Goal: Task Accomplishment & Management: Use online tool/utility

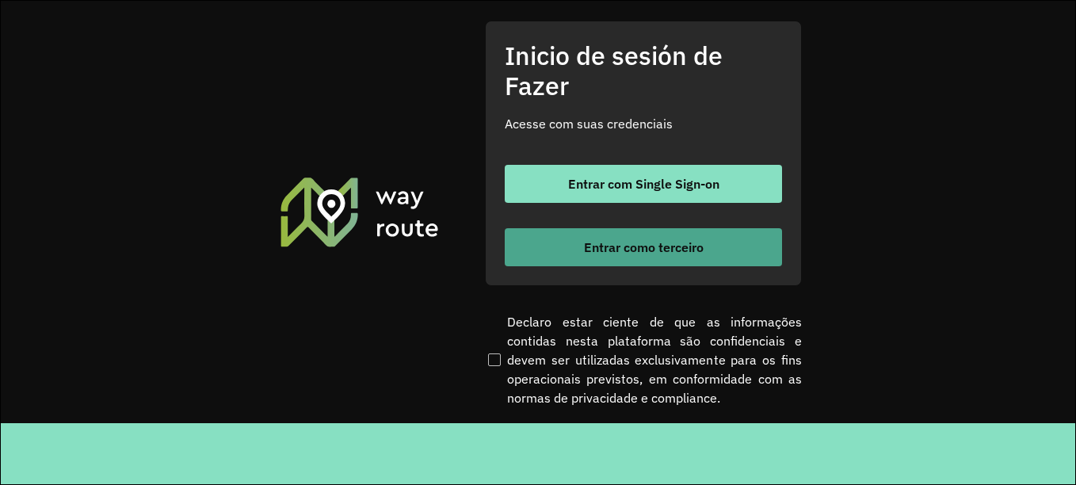
click at [609, 249] on font "Entrar como terceiro" at bounding box center [644, 247] width 120 height 16
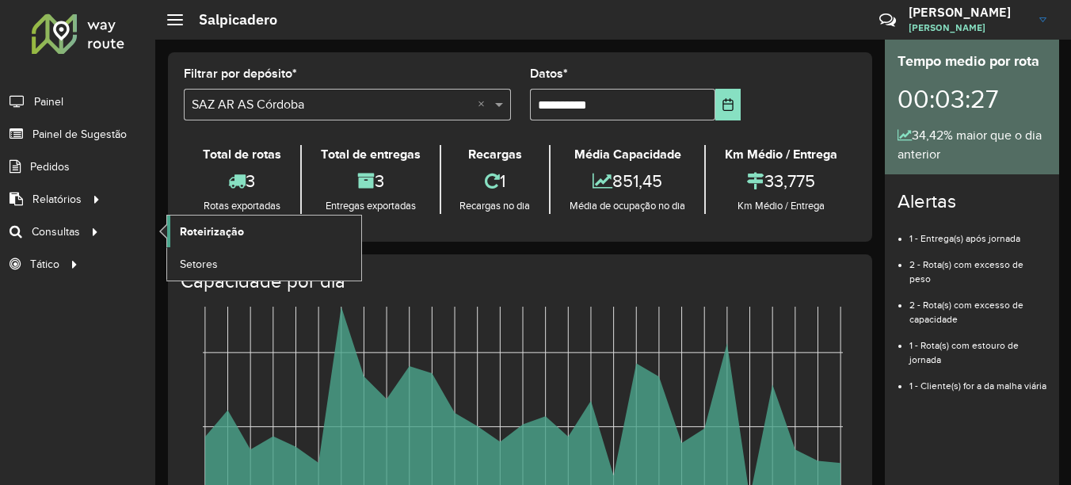
click at [194, 222] on link "Roteirização" at bounding box center [264, 232] width 194 height 32
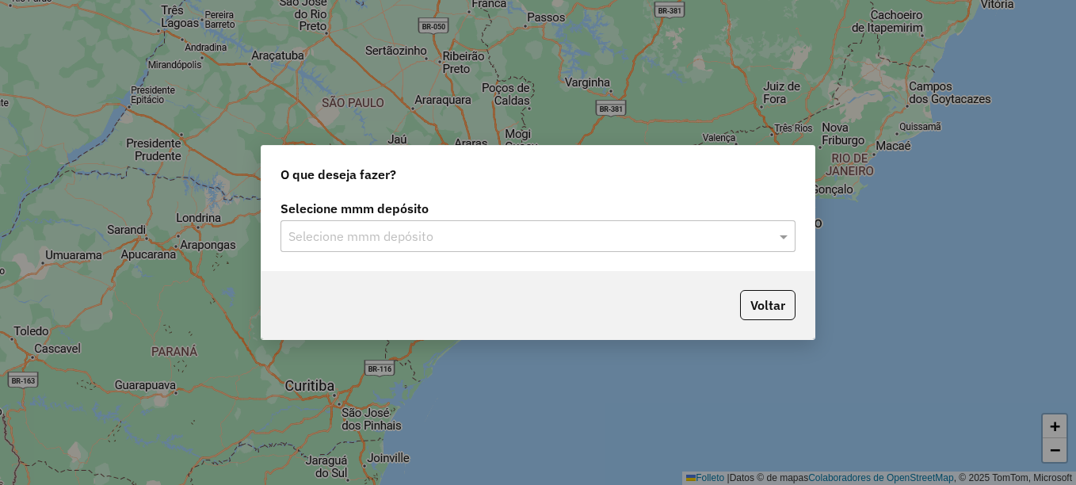
click at [409, 235] on input "text" at bounding box center [522, 236] width 468 height 19
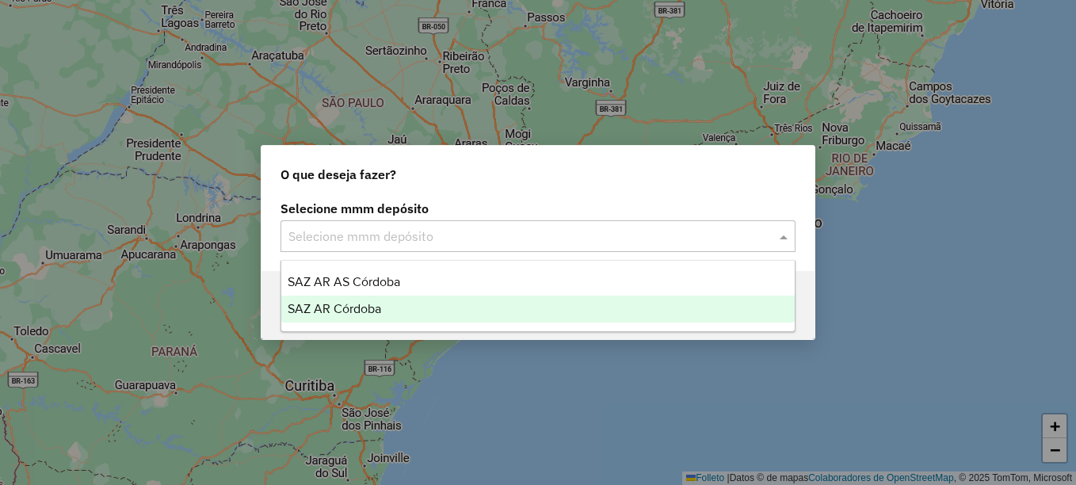
click at [373, 307] on span "SAZ AR Córdoba" at bounding box center [335, 308] width 94 height 13
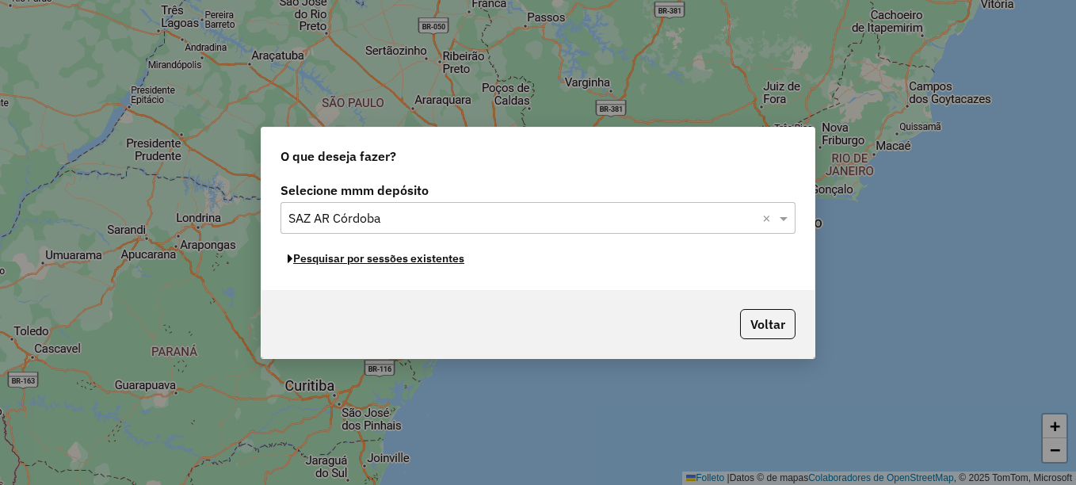
click at [422, 262] on font "Pesquisar por sessões existentes" at bounding box center [378, 258] width 171 height 14
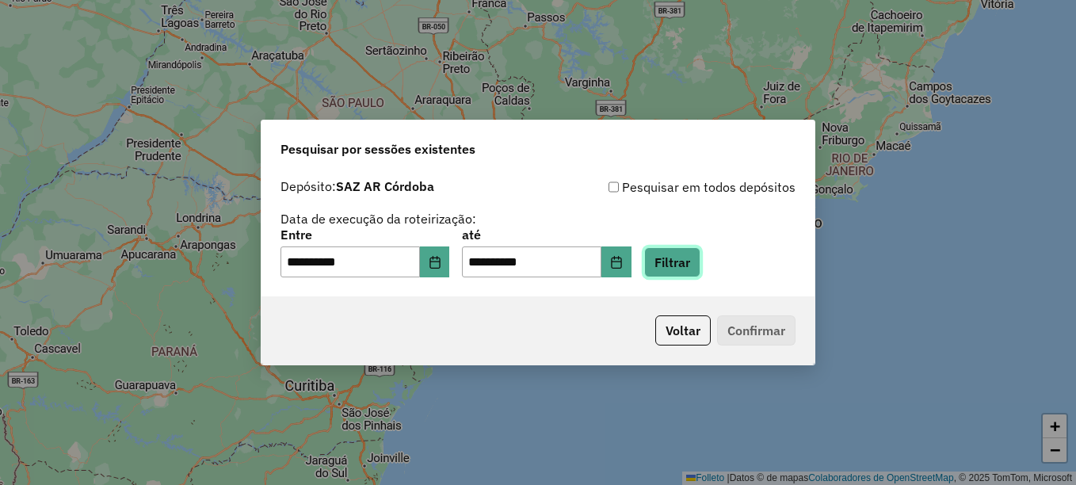
click at [701, 265] on button "Filtrar" at bounding box center [672, 262] width 56 height 30
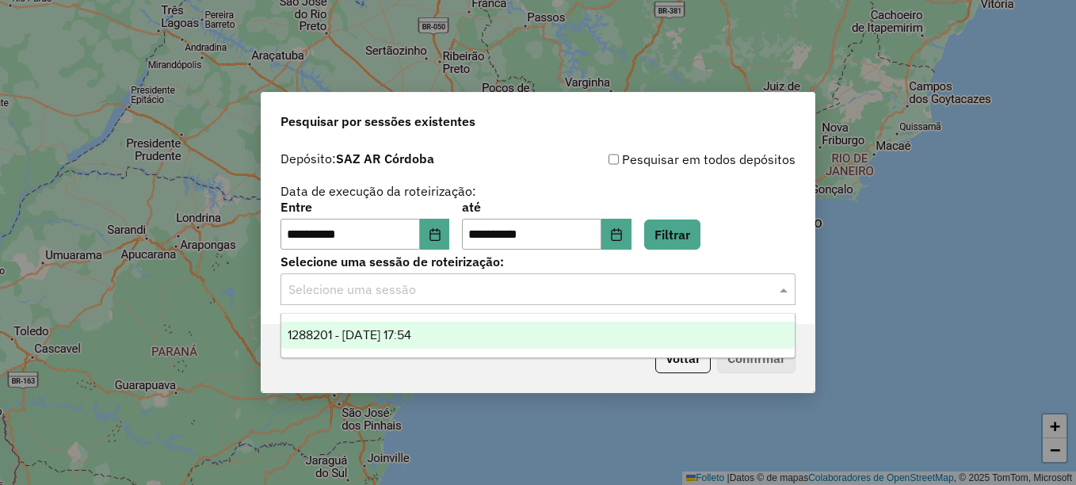
click at [565, 296] on input "text" at bounding box center [522, 290] width 468 height 19
click at [411, 335] on span "1288201 - 04/10/2025 17:54" at bounding box center [350, 334] width 124 height 13
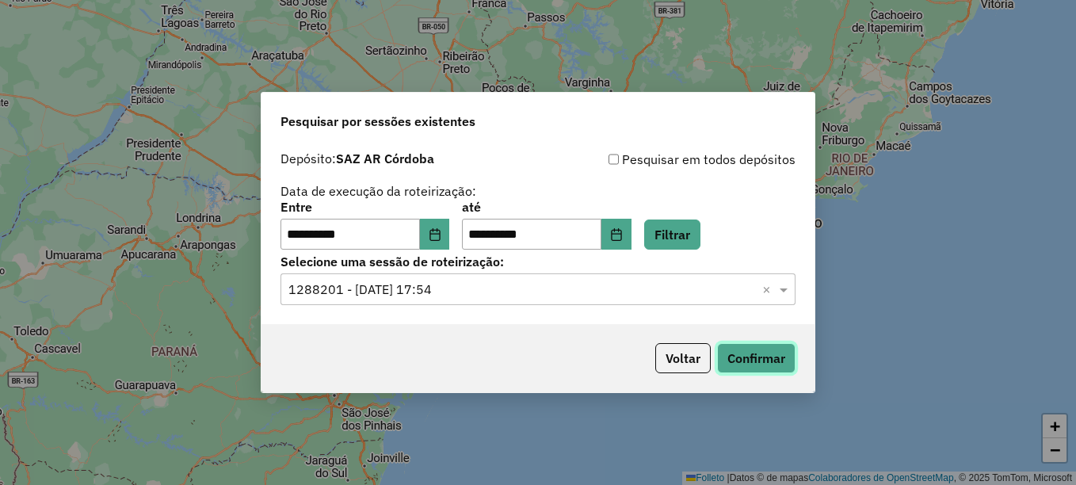
click at [760, 357] on button "Confirmar" at bounding box center [756, 358] width 78 height 30
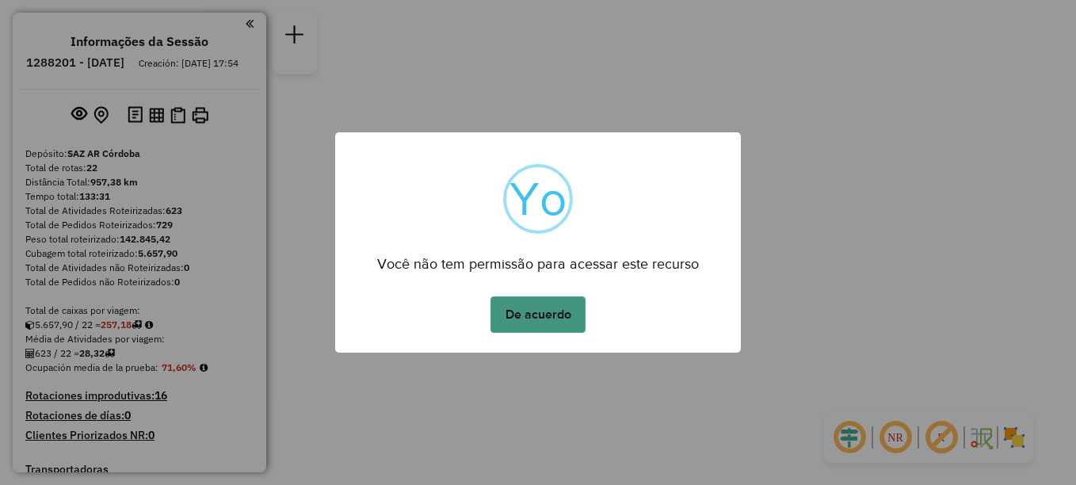
click at [547, 319] on button "De acuerdo" at bounding box center [538, 314] width 95 height 36
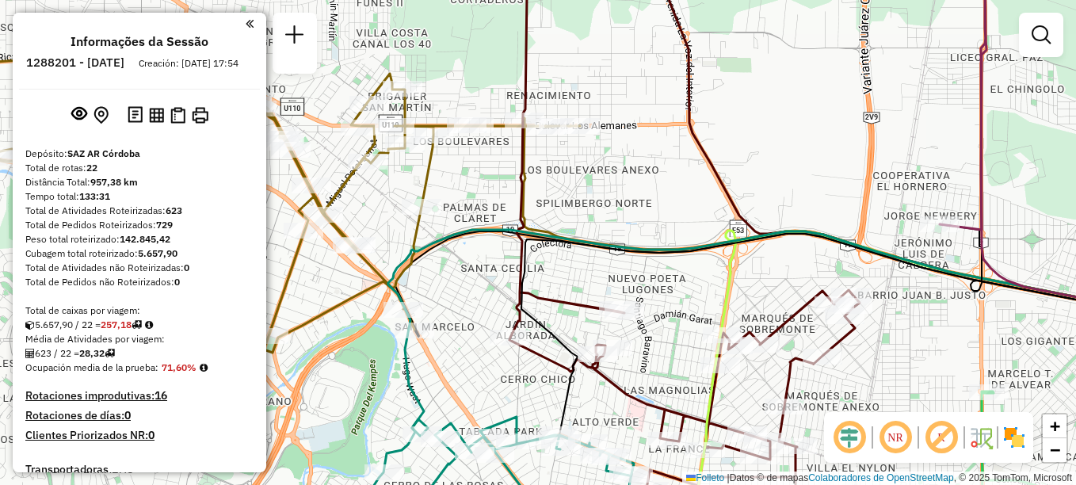
drag, startPoint x: 635, startPoint y: 185, endPoint x: 650, endPoint y: 179, distance: 16.3
click at [650, 179] on div "Janela de atendimento Grade de atendimento Capacidade Transportadoras Veículos …" at bounding box center [538, 242] width 1076 height 485
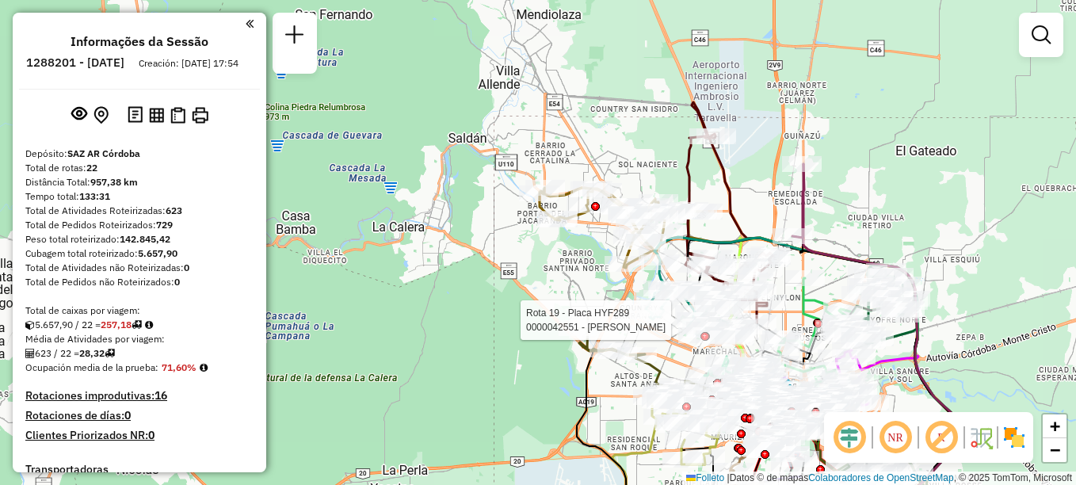
select select "**********"
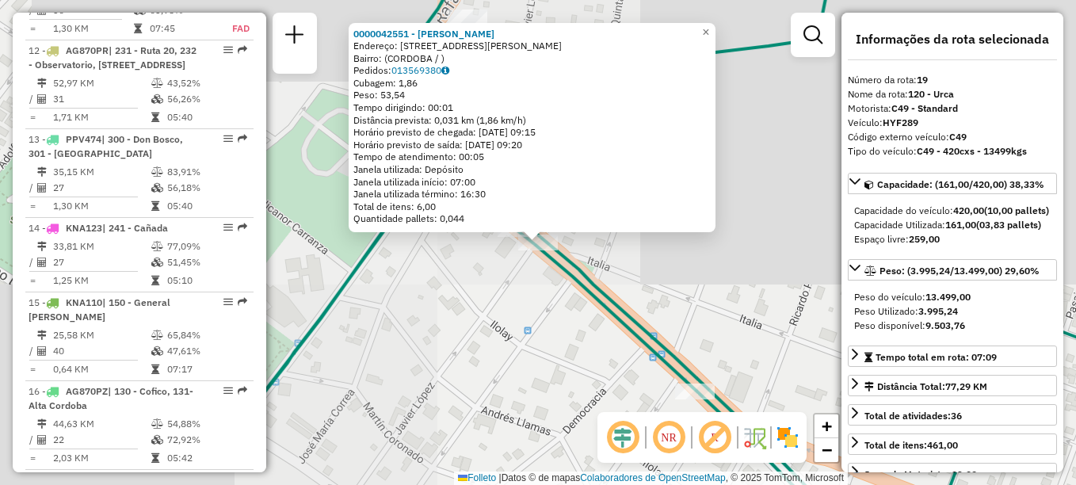
scroll to position [2070, 0]
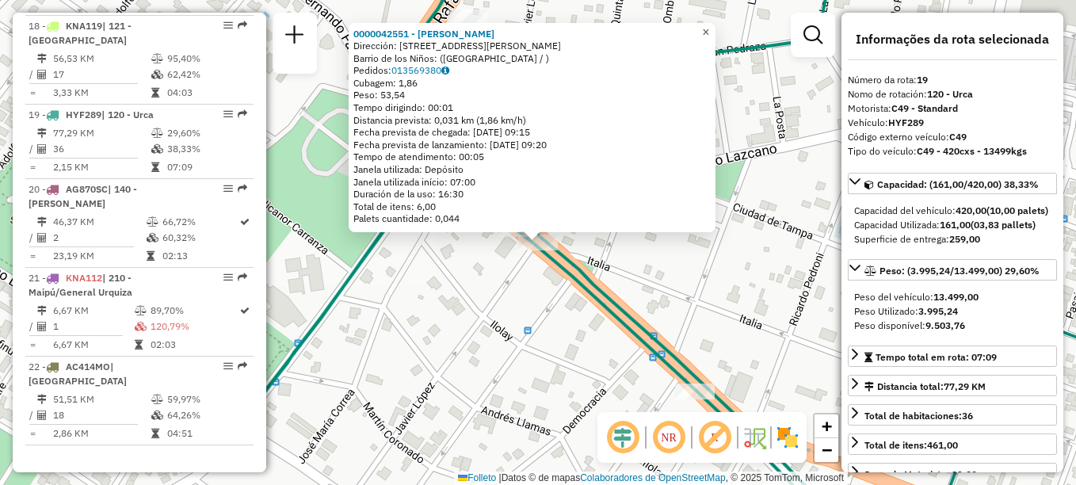
drag, startPoint x: 717, startPoint y: 26, endPoint x: 621, endPoint y: 110, distance: 128.1
click at [709, 27] on span "×" at bounding box center [705, 31] width 7 height 13
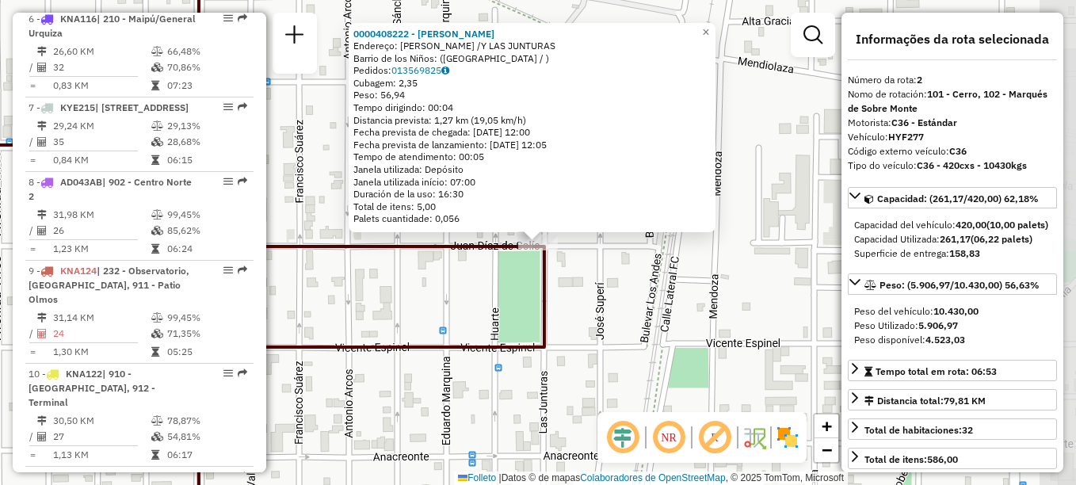
scroll to position [639, 0]
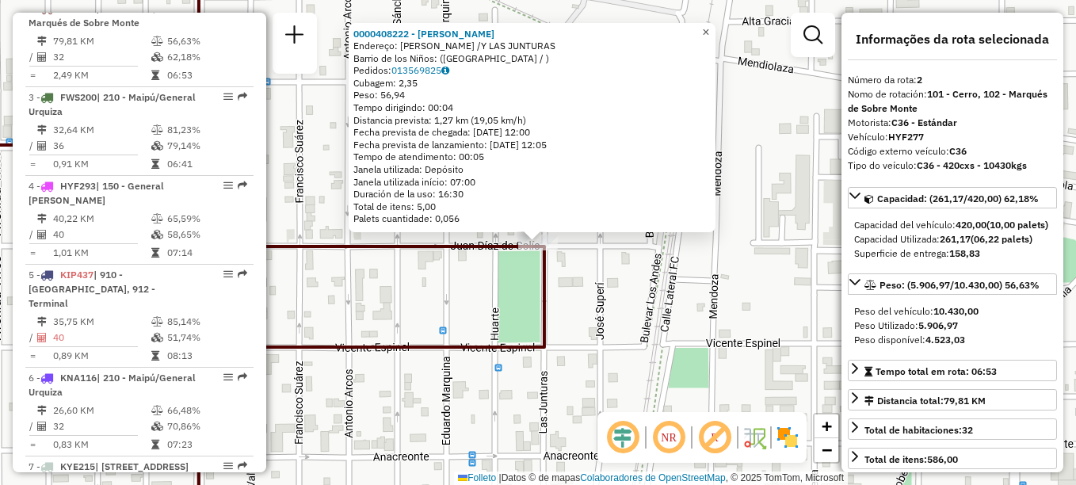
click at [709, 29] on span "×" at bounding box center [705, 31] width 7 height 13
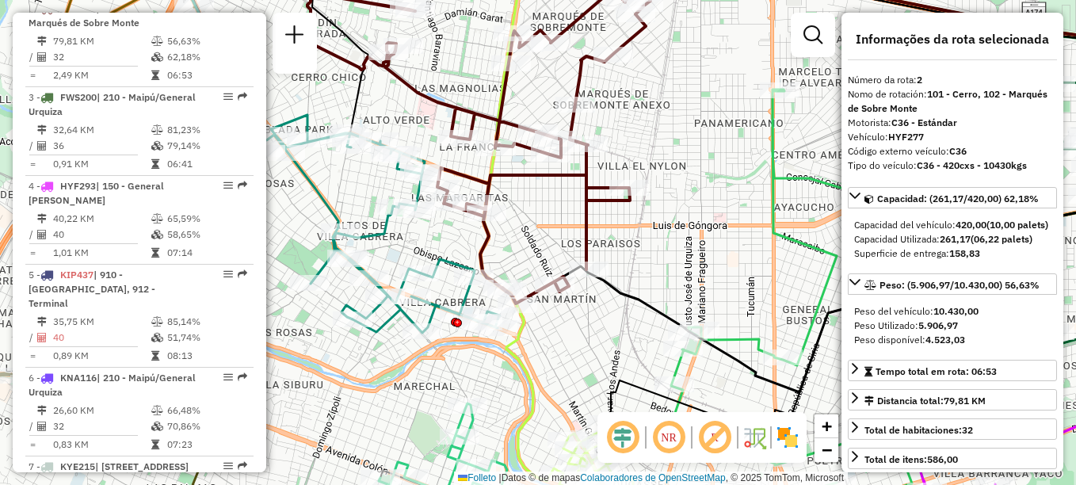
drag, startPoint x: 404, startPoint y: 194, endPoint x: 444, endPoint y: 220, distance: 47.5
click at [444, 220] on div "Janela de atendimento Grade de atendimento Capacidade Transportadoras Veículos …" at bounding box center [538, 242] width 1076 height 485
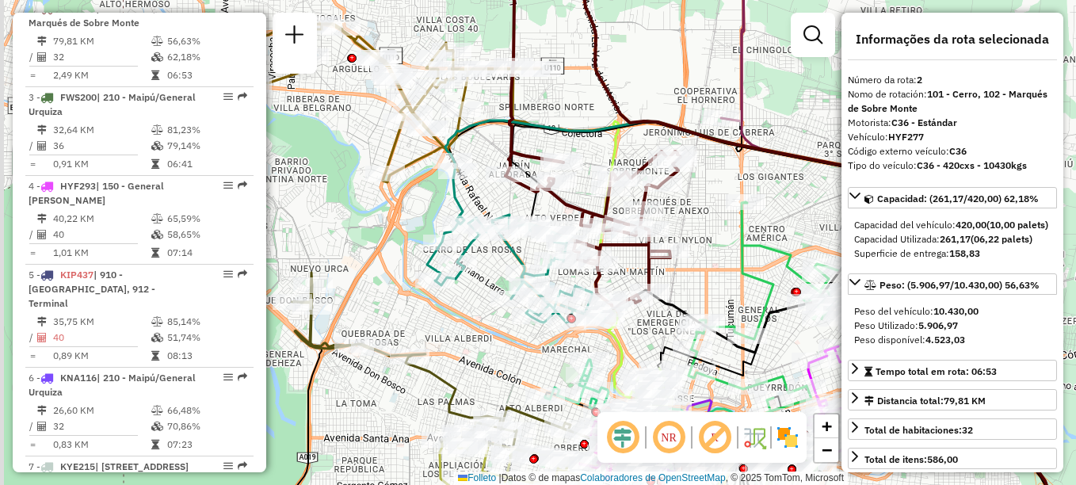
click at [539, 155] on icon at bounding box center [593, 142] width 175 height 334
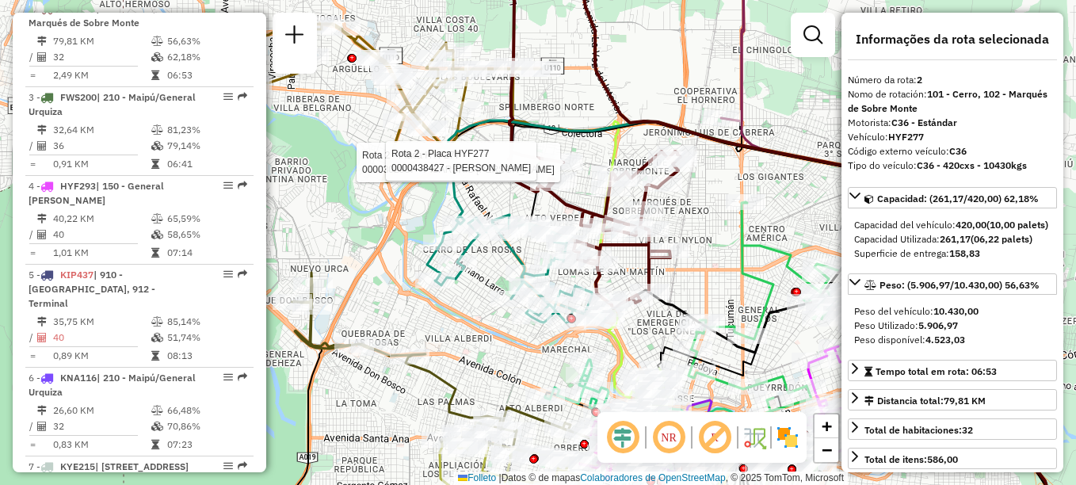
click at [343, 213] on div "Rota 2 - Placa HYF277 0000302937 - PISARSKIS [PERSON_NAME] 2 - Placa HYF277 000…" at bounding box center [538, 242] width 1076 height 485
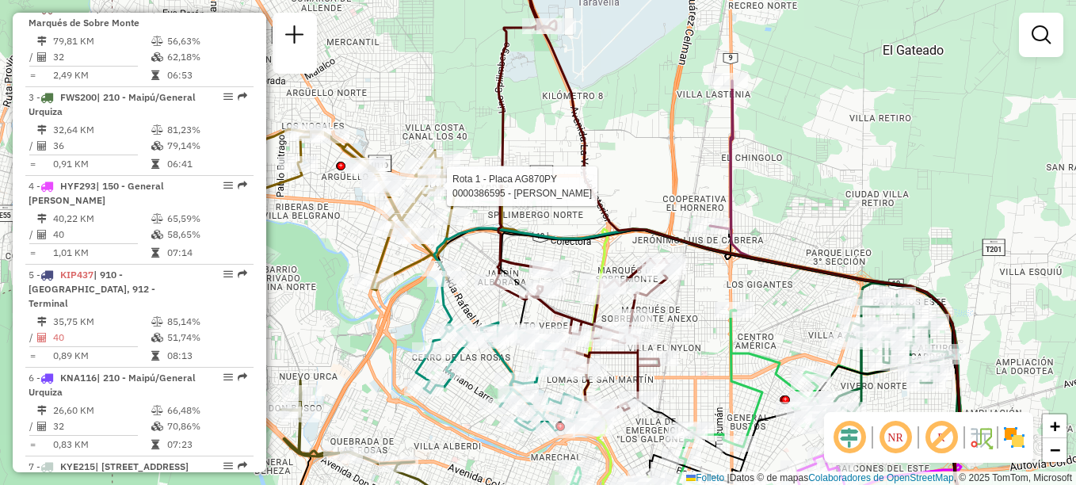
select select "**********"
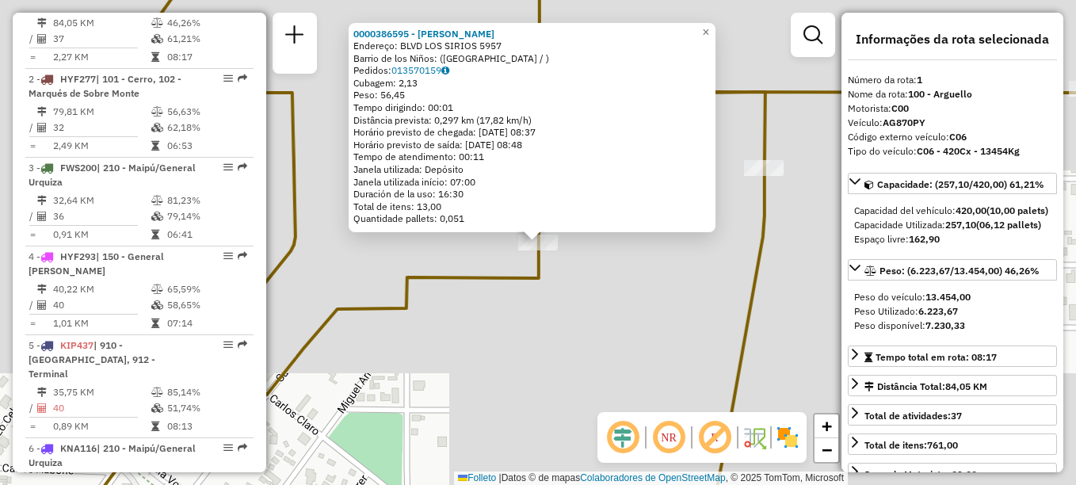
scroll to position [564, 0]
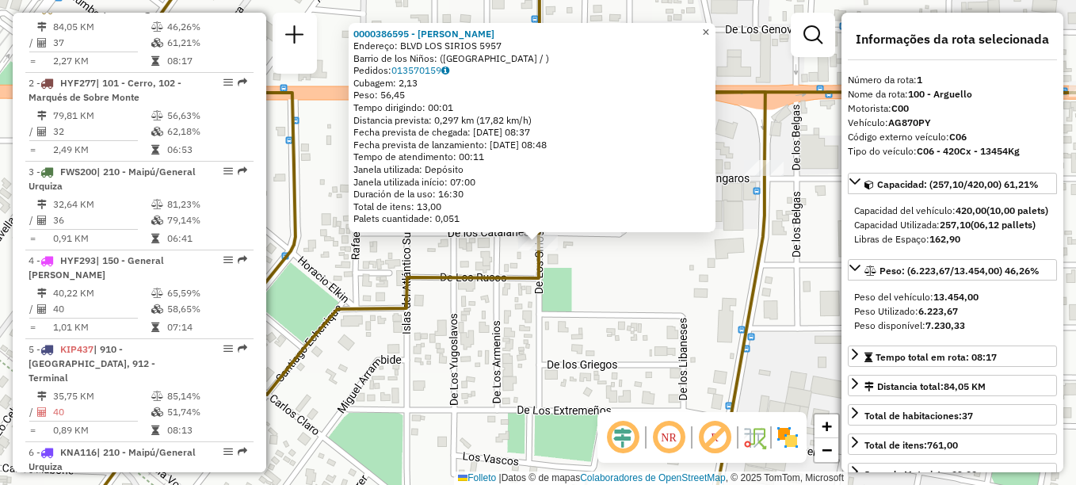
click at [709, 32] on span "×" at bounding box center [705, 31] width 7 height 13
